Goal: Information Seeking & Learning: Learn about a topic

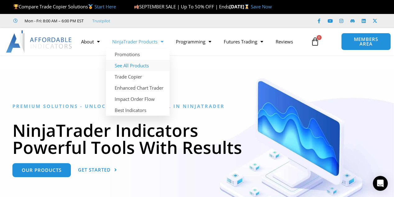
click at [140, 67] on link "See All Products" at bounding box center [138, 65] width 64 height 11
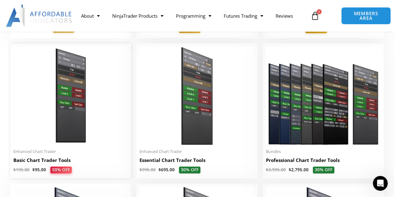
scroll to position [155, 0]
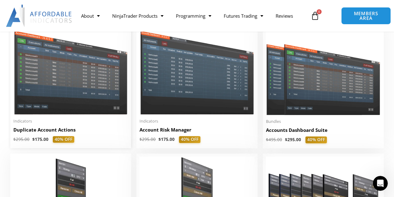
click at [57, 132] on h2 "Duplicate Account Actions" at bounding box center [70, 130] width 115 height 7
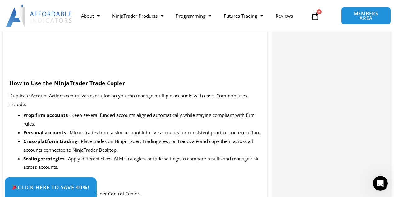
scroll to position [674, 0]
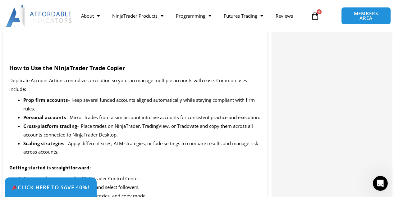
click at [120, 122] on li "Personal accounts – Mirror trades from a sim account into live accounts for con…" at bounding box center [142, 117] width 238 height 9
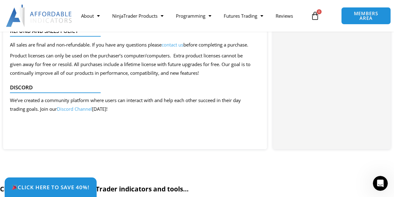
scroll to position [1710, 0]
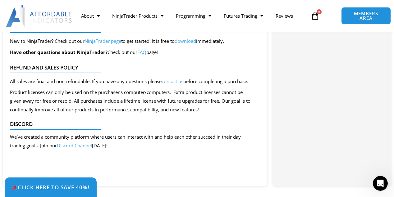
click at [180, 112] on span "Product licenses can only be used on the purchaser’s computer/computers. Extra …" at bounding box center [130, 101] width 241 height 24
click at [150, 85] on span "All sales are final and non-refundable. If you have any questions please" at bounding box center [86, 81] width 152 height 6
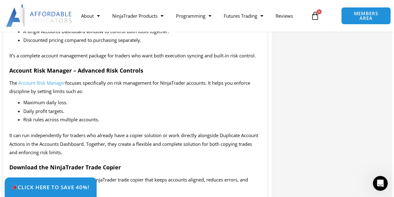
scroll to position [933, 0]
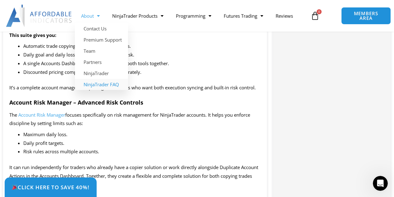
click at [102, 85] on link "NinjaTrader FAQ" at bounding box center [101, 84] width 53 height 11
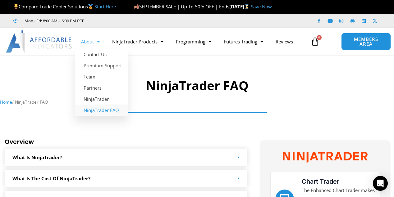
click at [93, 41] on link "About" at bounding box center [90, 42] width 31 height 14
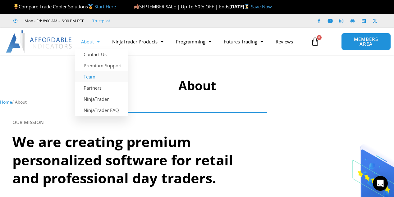
click at [94, 77] on link "Team" at bounding box center [101, 76] width 53 height 11
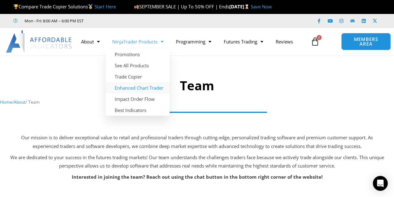
click at [147, 87] on link "Enhanced Chart Trader" at bounding box center [138, 87] width 64 height 11
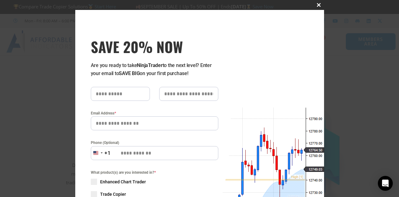
click at [317, 6] on span "SAVE 20% NOW popup" at bounding box center [319, 5] width 10 height 4
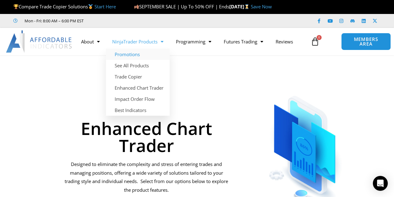
click at [135, 53] on link "Promotions" at bounding box center [138, 54] width 64 height 11
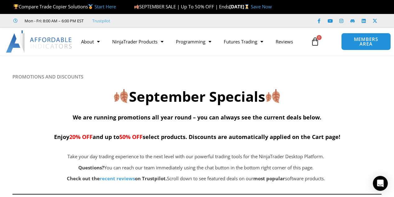
click at [219, 125] on h4 "We are running promotions all year round – you can always see the current deals…" at bounding box center [196, 127] width 369 height 30
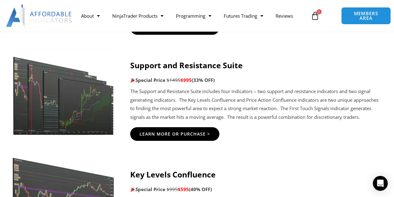
scroll to position [881, 0]
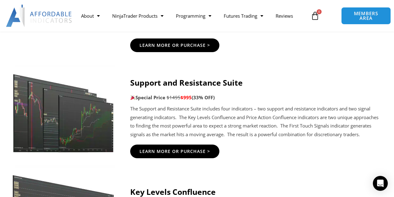
click at [237, 118] on p "The Support and Resistance Suite includes four indicators – two support and res…" at bounding box center [256, 122] width 252 height 35
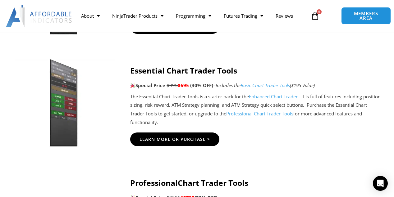
scroll to position [570, 0]
